Goal: Navigation & Orientation: Find specific page/section

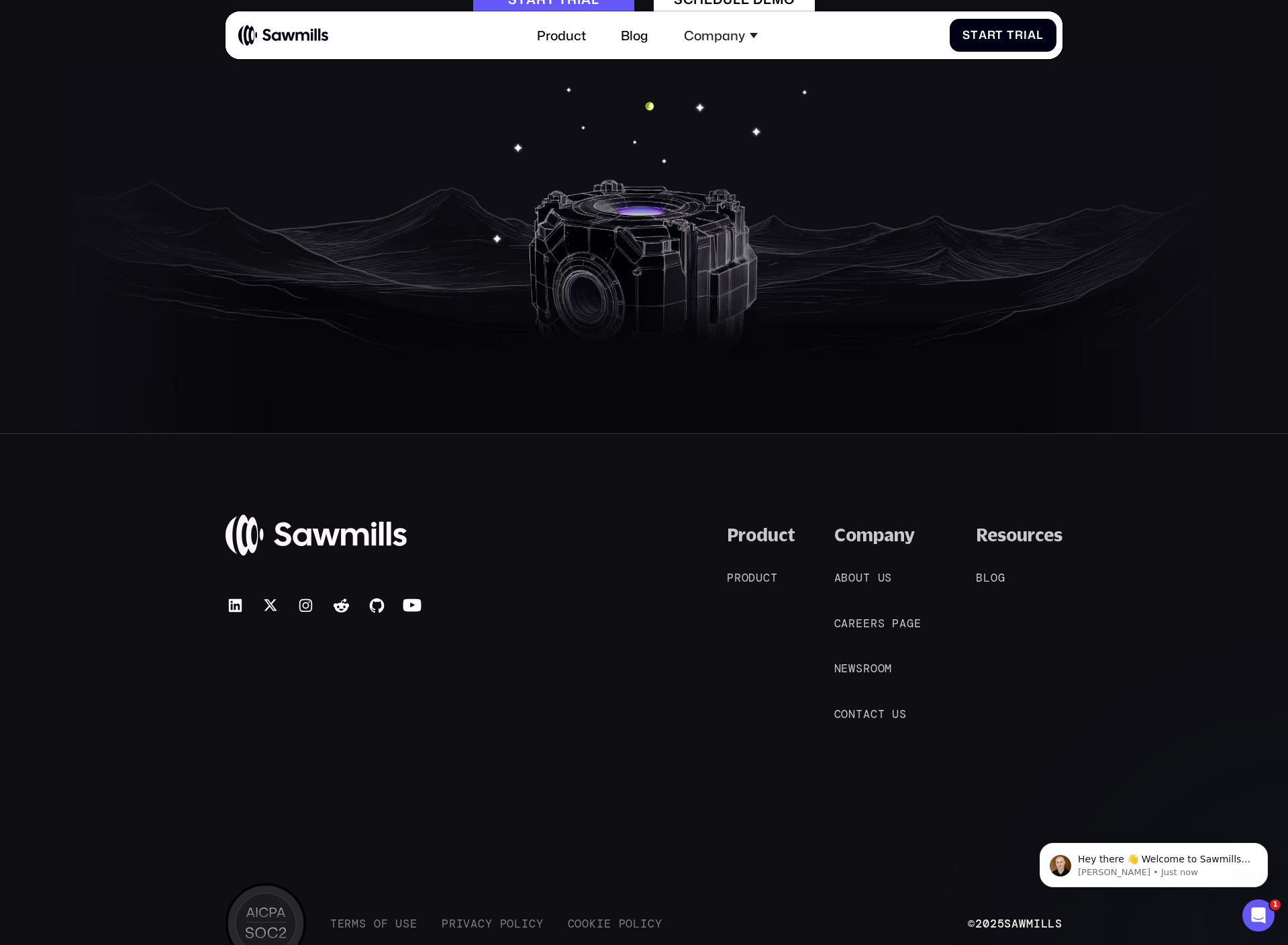
scroll to position [7381, 0]
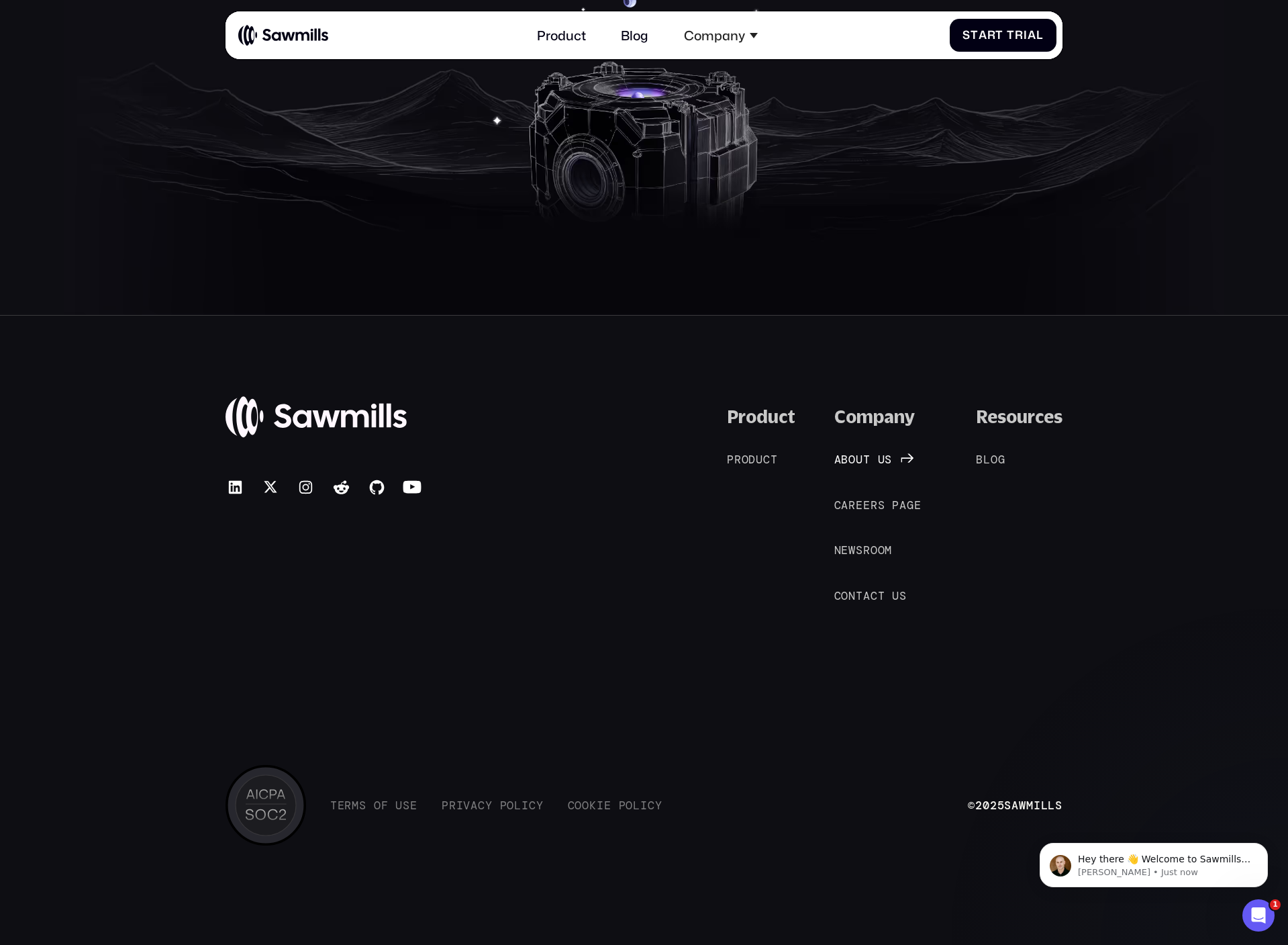
click at [858, 461] on span "u" at bounding box center [859, 459] width 8 height 13
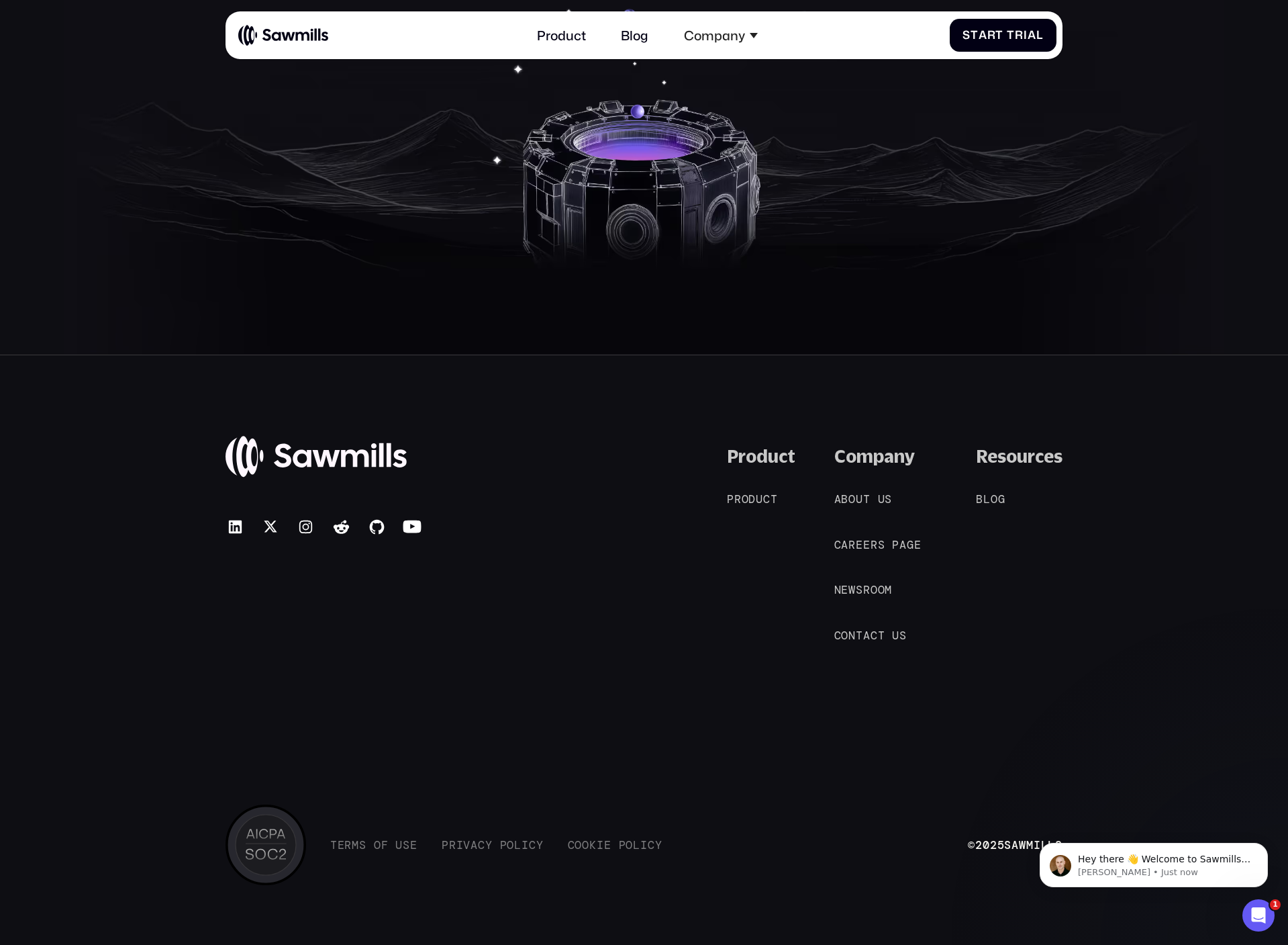
scroll to position [2819, 0]
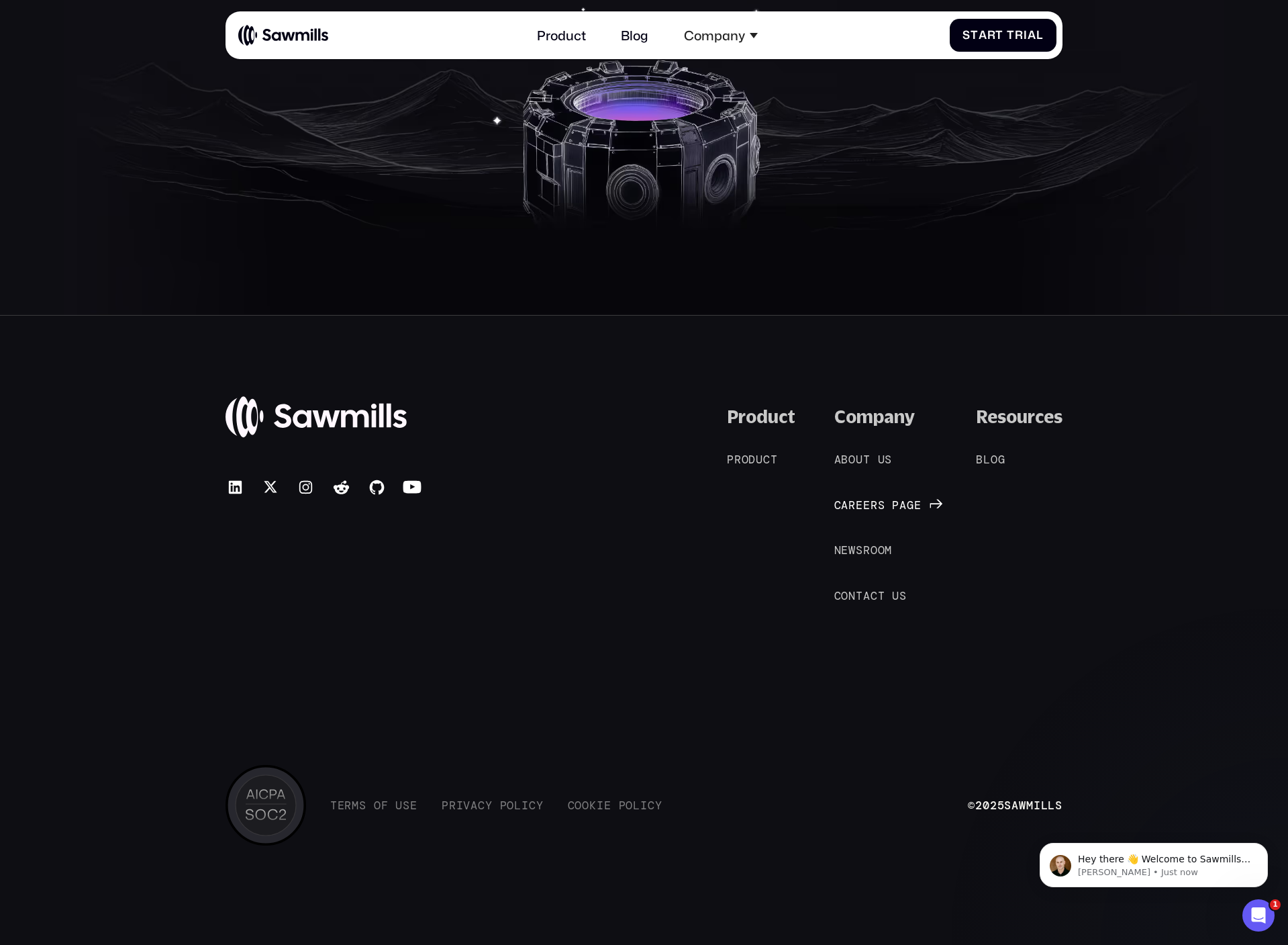
click at [878, 509] on span "s" at bounding box center [881, 505] width 8 height 13
